Goal: Task Accomplishment & Management: Manage account settings

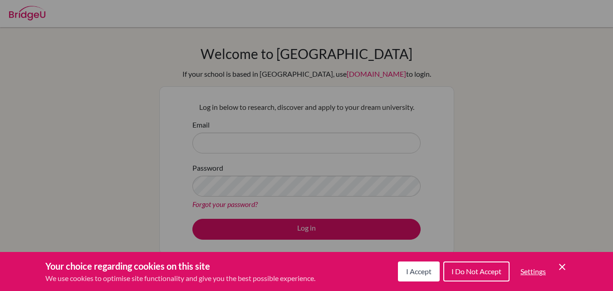
click at [562, 265] on icon "Cookie Control Close Icon" at bounding box center [562, 266] width 11 height 11
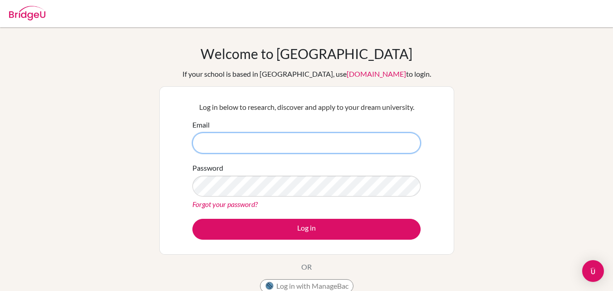
click at [325, 147] on input "Email" at bounding box center [306, 143] width 228 height 21
type input "[EMAIL_ADDRESS][DOMAIN_NAME]"
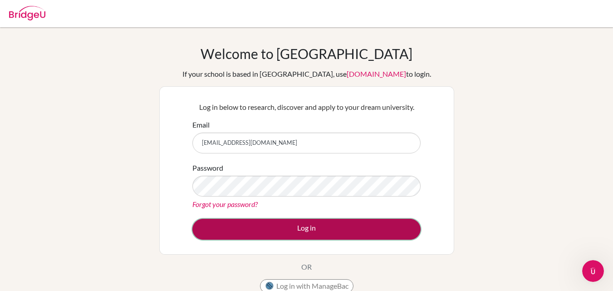
click at [255, 223] on button "Log in" at bounding box center [306, 229] width 228 height 21
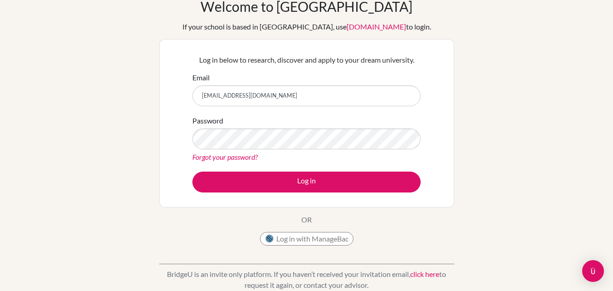
scroll to position [46, 0]
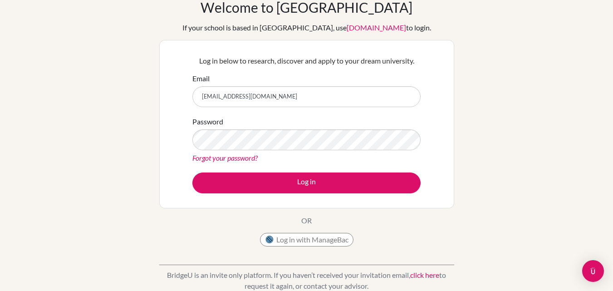
click at [239, 157] on link "Forgot your password?" at bounding box center [224, 157] width 65 height 9
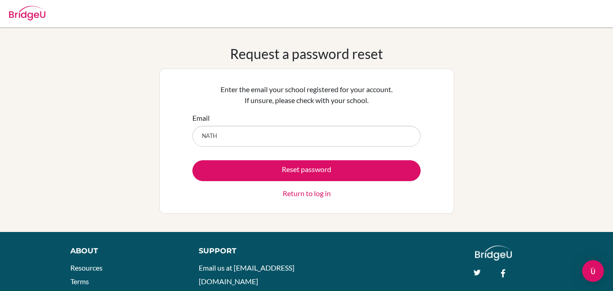
type input "[EMAIL_ADDRESS][DOMAIN_NAME]"
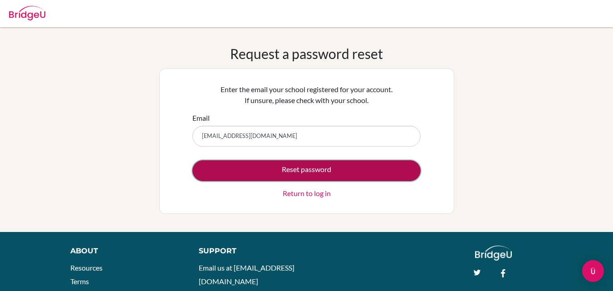
click at [264, 162] on button "Reset password" at bounding box center [306, 170] width 228 height 21
